Goal: Navigation & Orientation: Find specific page/section

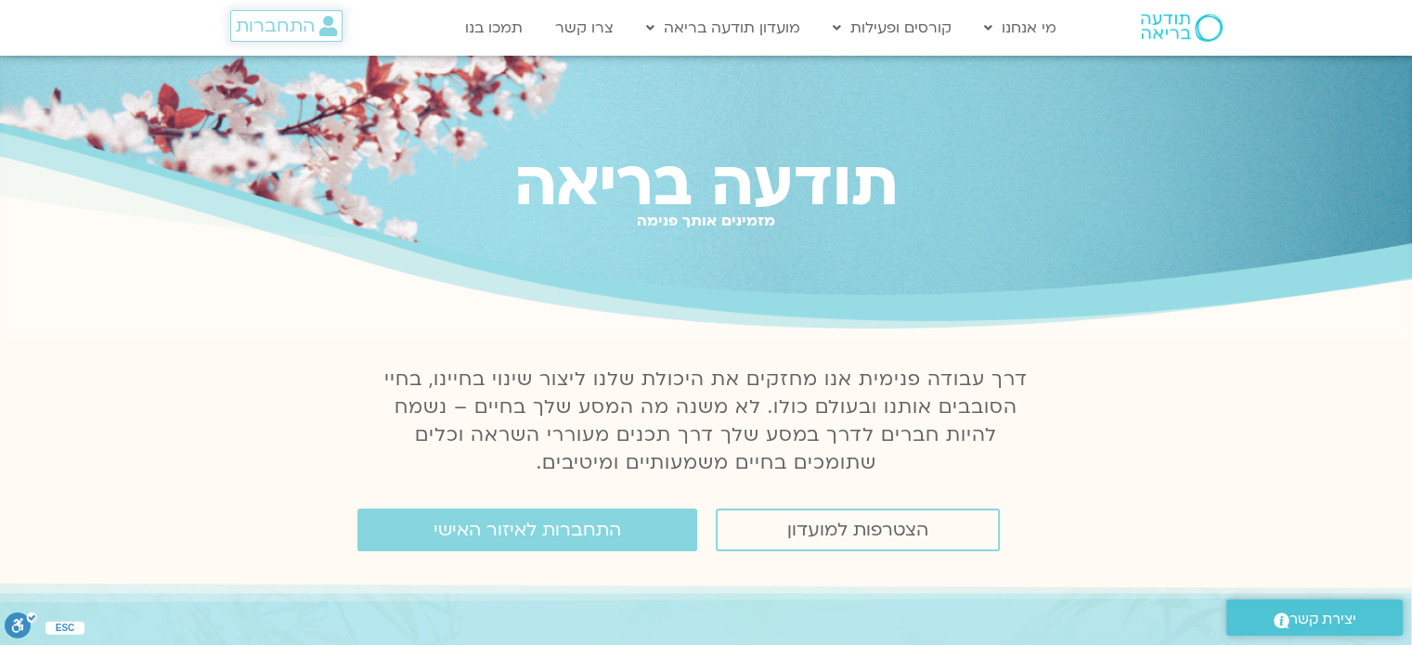
click at [249, 32] on span "התחברות" at bounding box center [275, 26] width 79 height 20
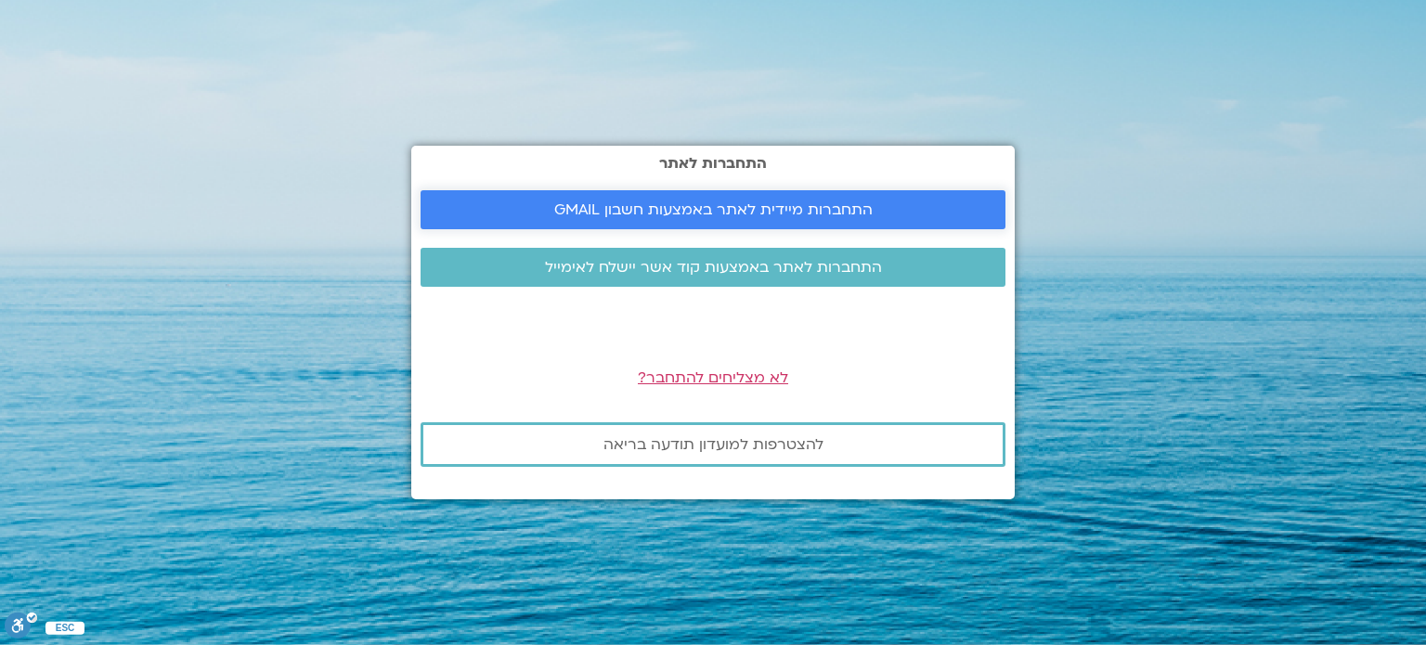
click at [624, 201] on span "התחברות מיידית לאתר באמצעות חשבון GMAIL" at bounding box center [713, 209] width 318 height 17
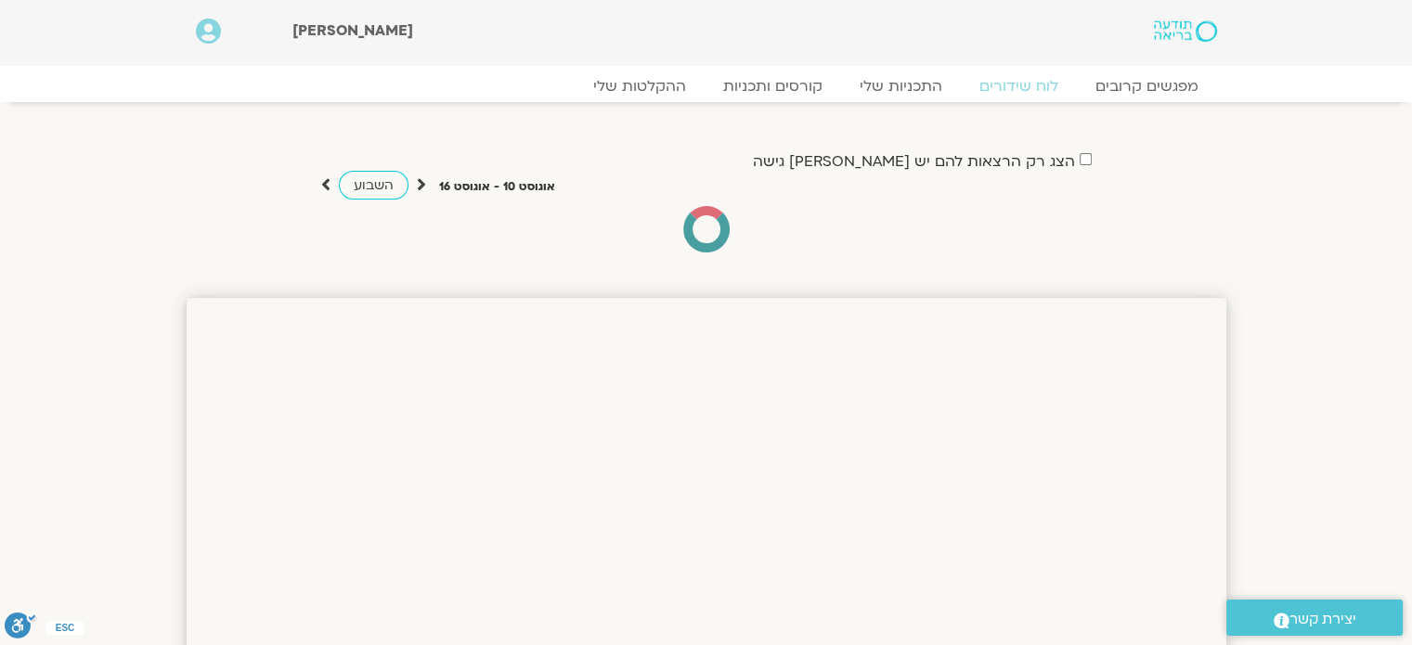
click at [1058, 158] on label "הצג רק הרצאות להם יש לי גישה" at bounding box center [914, 161] width 322 height 17
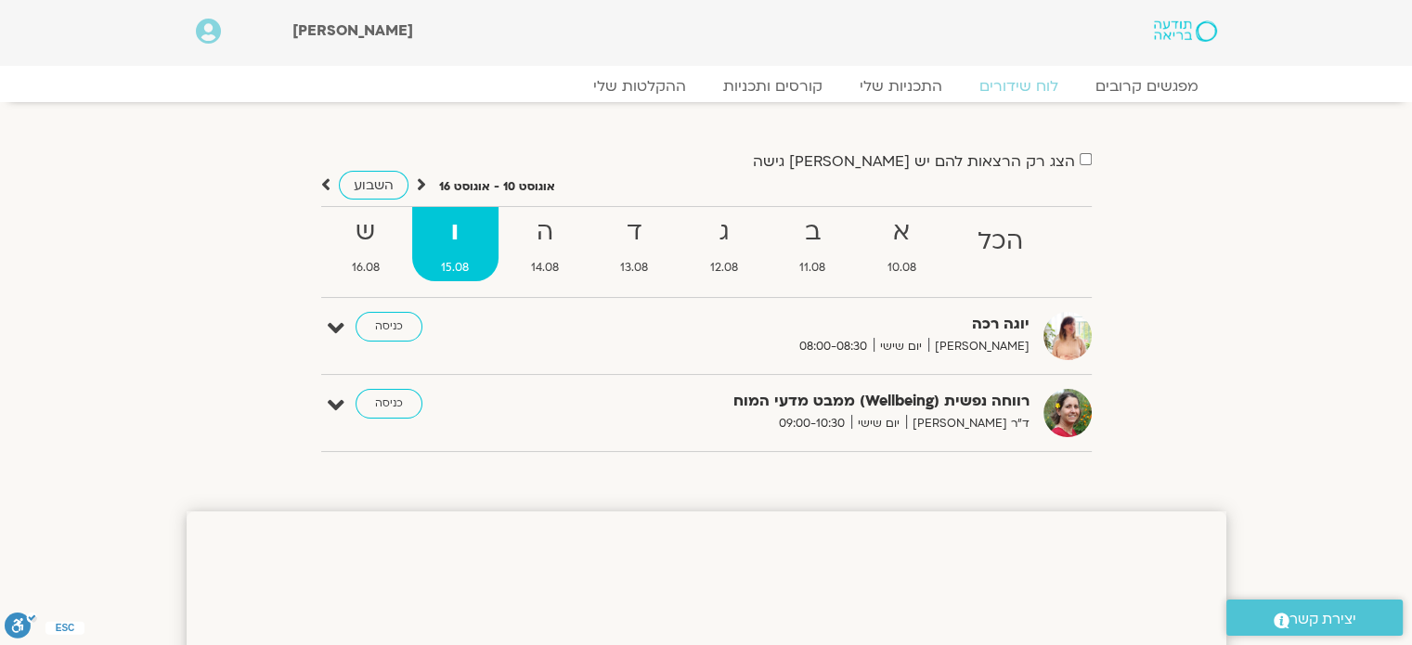
drag, startPoint x: 1422, startPoint y: 157, endPoint x: 1386, endPoint y: 73, distance: 91.0
click at [906, 91] on link "התכניות שלי" at bounding box center [901, 86] width 144 height 22
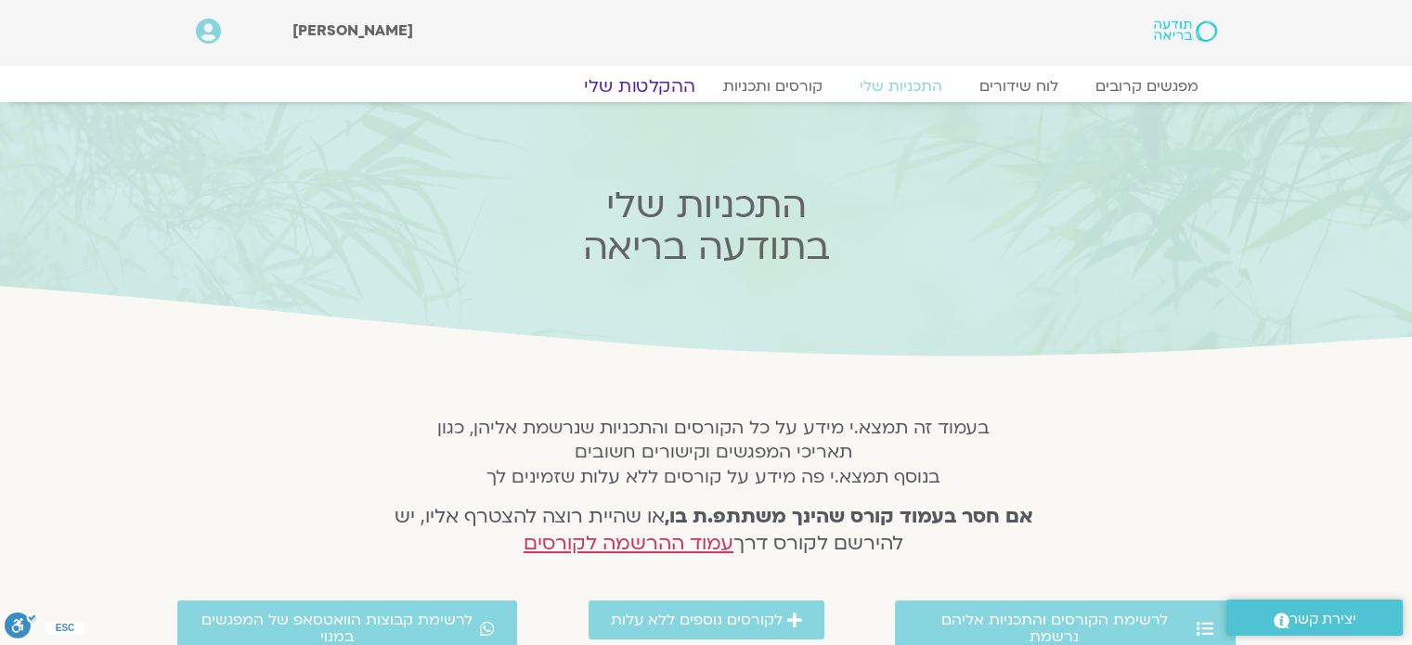
click at [668, 83] on link "ההקלטות שלי" at bounding box center [640, 86] width 156 height 22
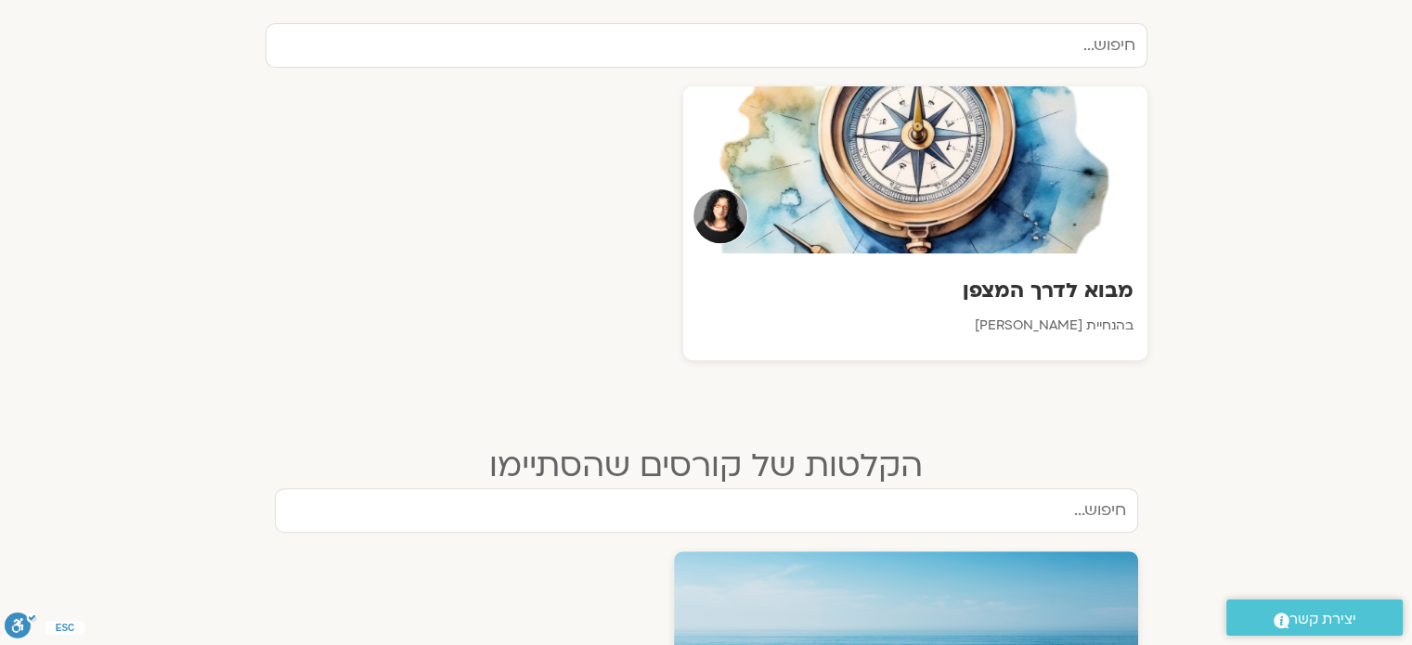
scroll to position [643, 0]
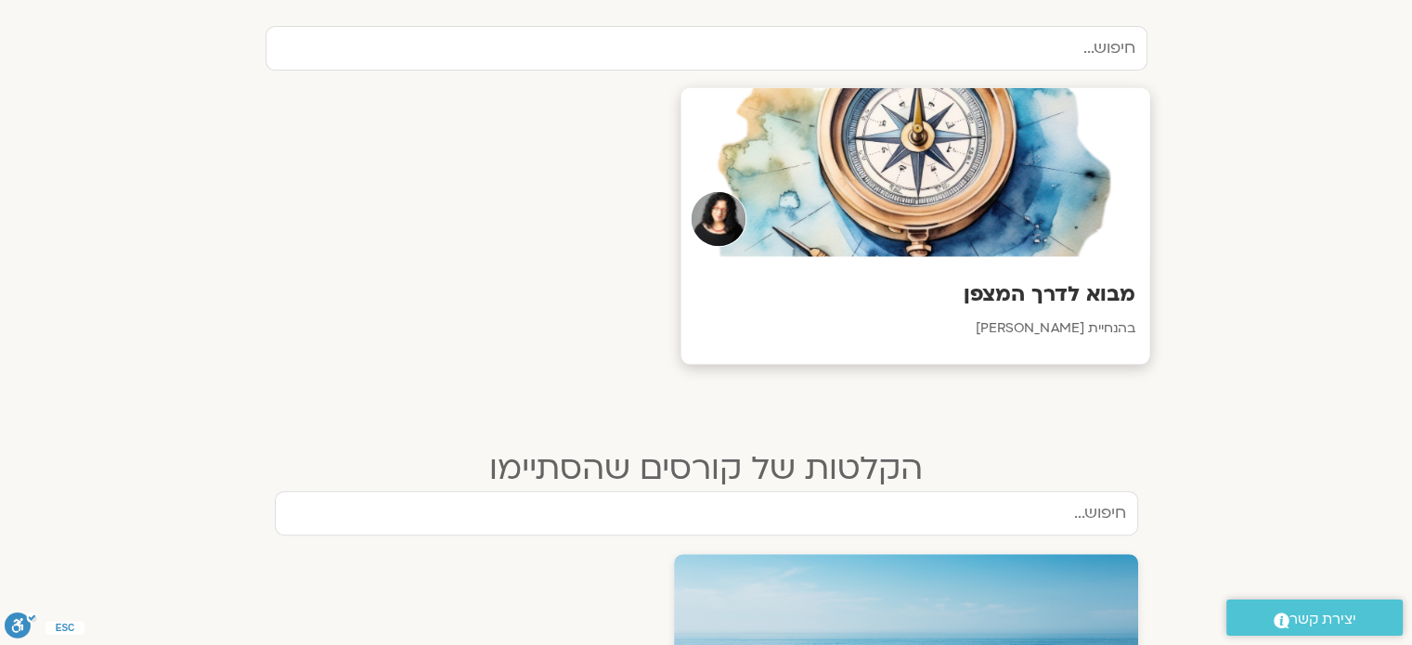
click at [914, 210] on div at bounding box center [914, 172] width 469 height 169
